Goal: Navigation & Orientation: Find specific page/section

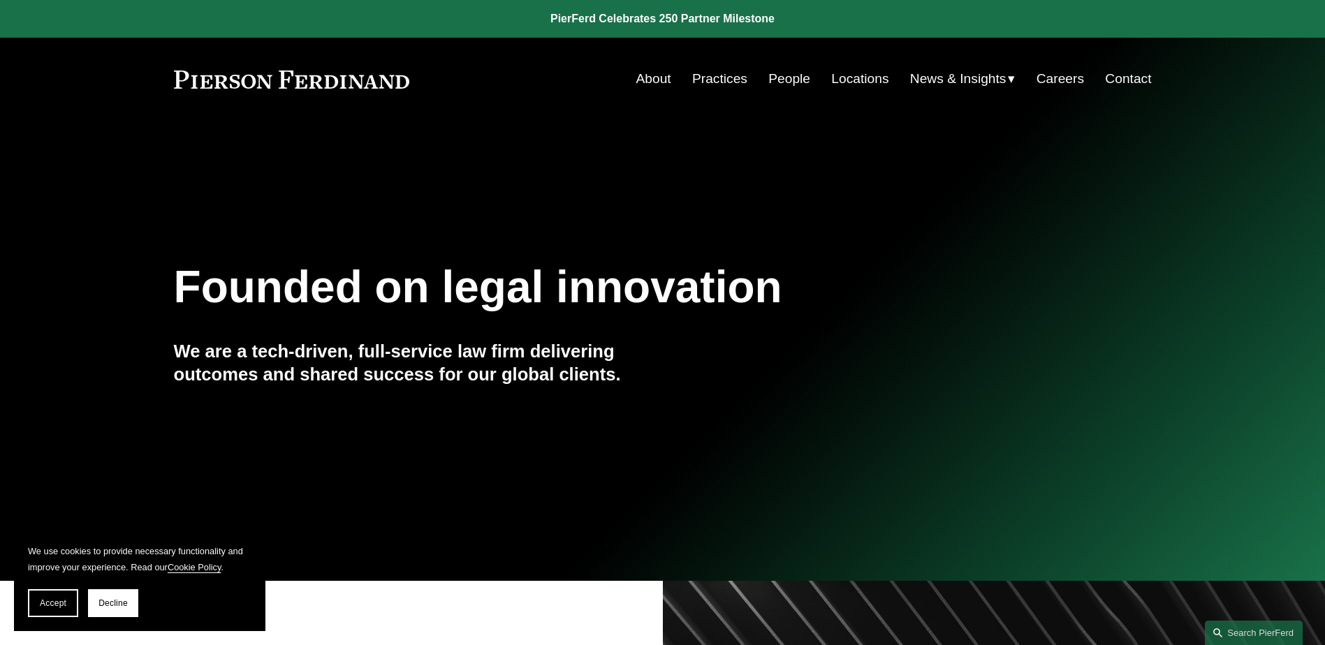
click at [779, 85] on link "People" at bounding box center [789, 79] width 42 height 27
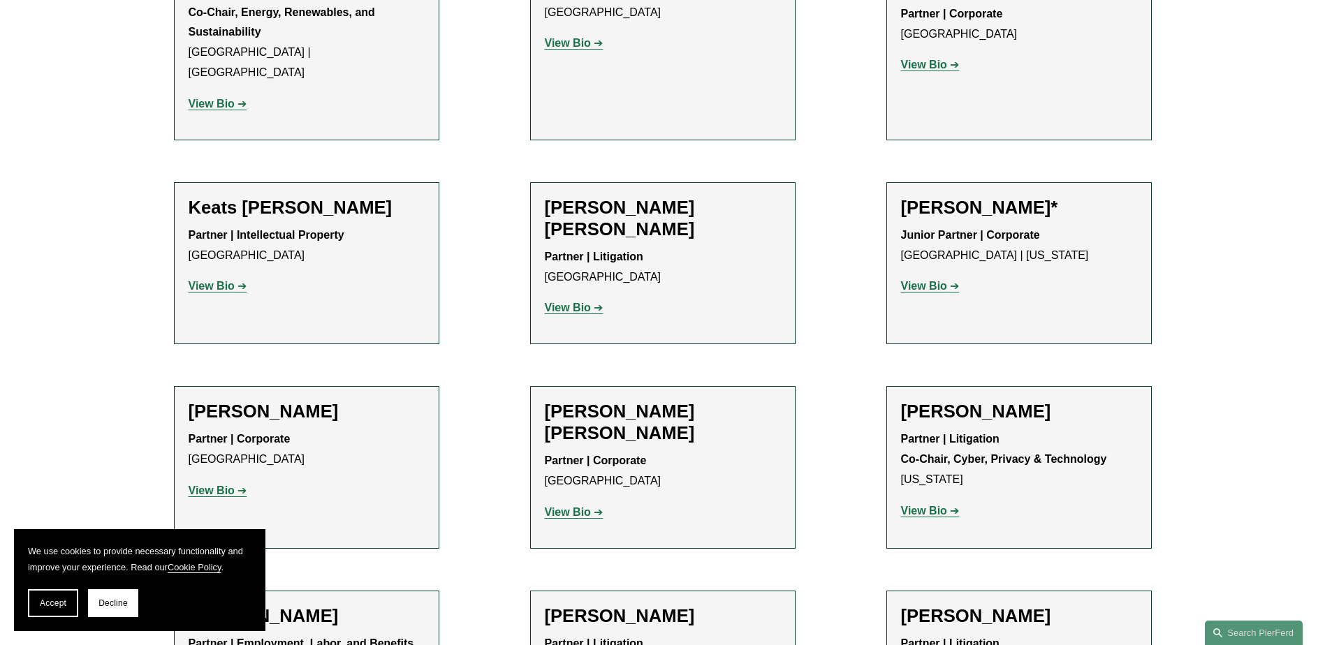
scroll to position [13685, 0]
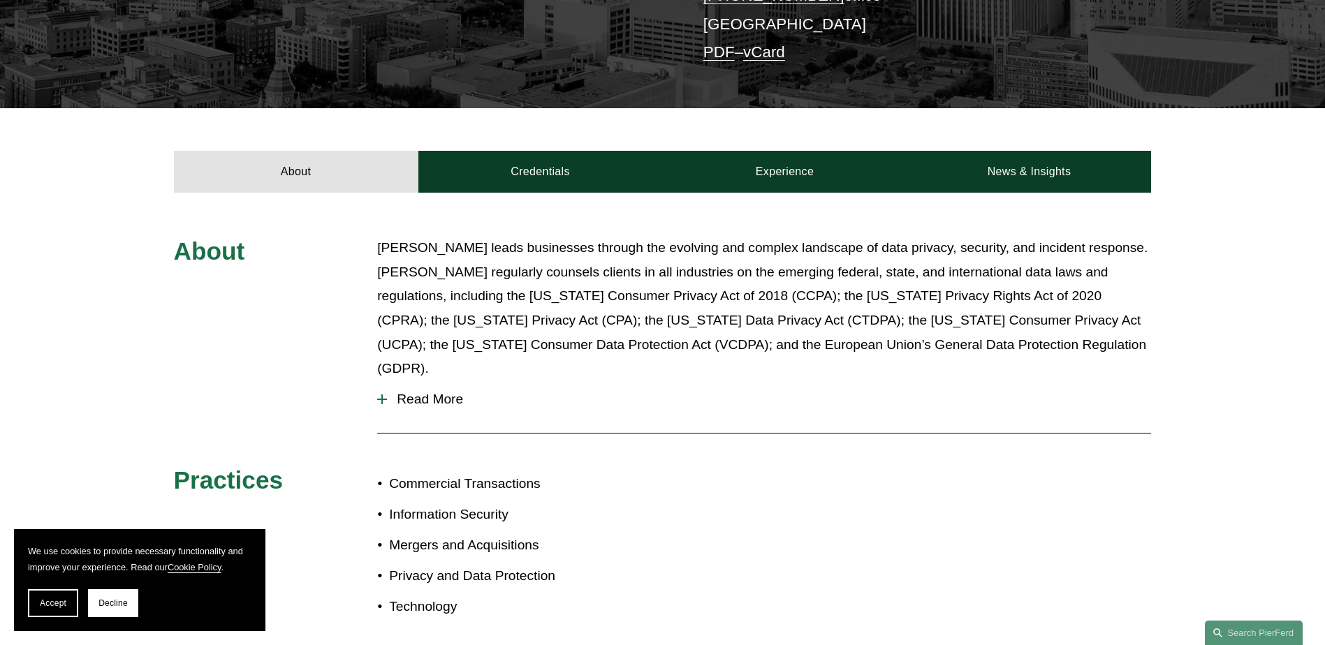
scroll to position [721, 0]
